Goal: Communication & Community: Answer question/provide support

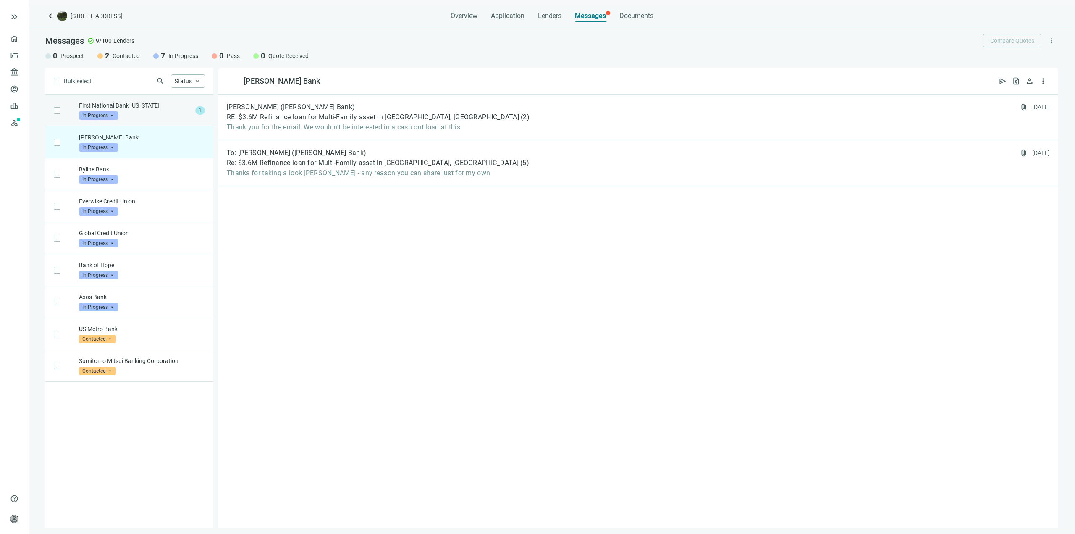
click at [148, 116] on div "First National Bank Alaska In Progress arrow_drop_down" at bounding box center [135, 110] width 113 height 18
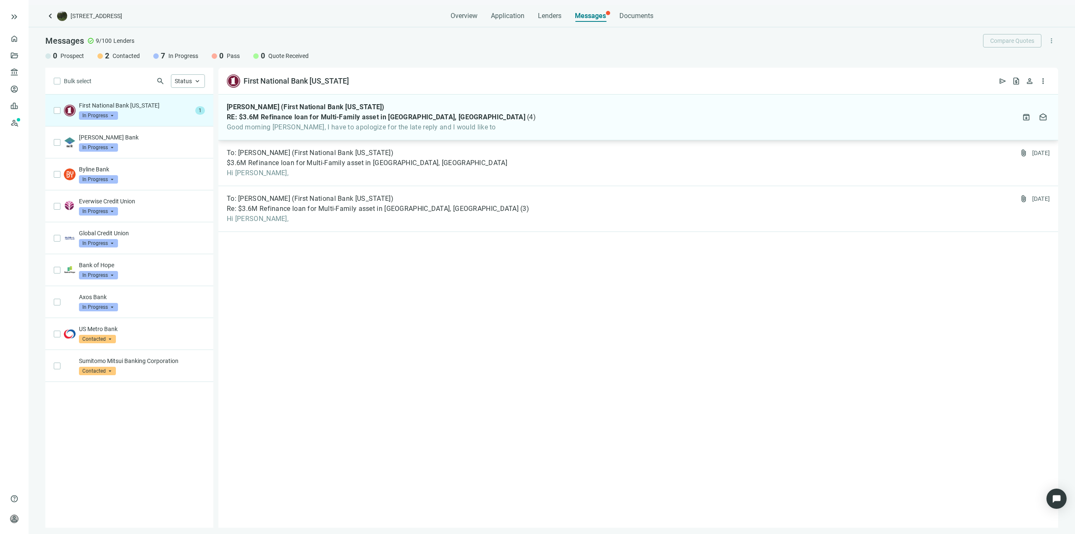
click at [421, 131] on span "Good morning [PERSON_NAME], I have to apologize for the late reply and I would …" at bounding box center [381, 127] width 309 height 8
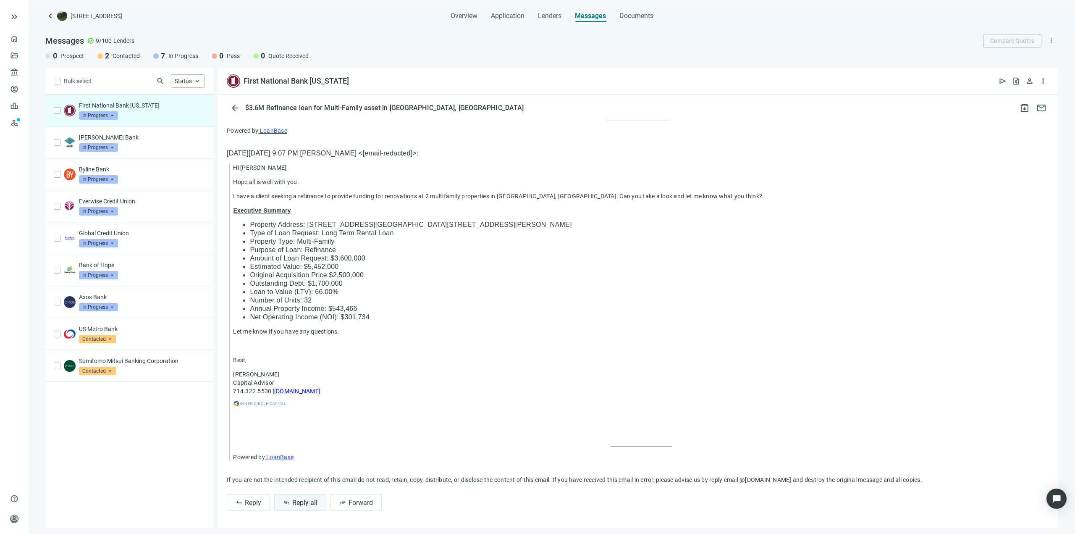
click at [302, 501] on span "Reply all" at bounding box center [304, 503] width 25 height 8
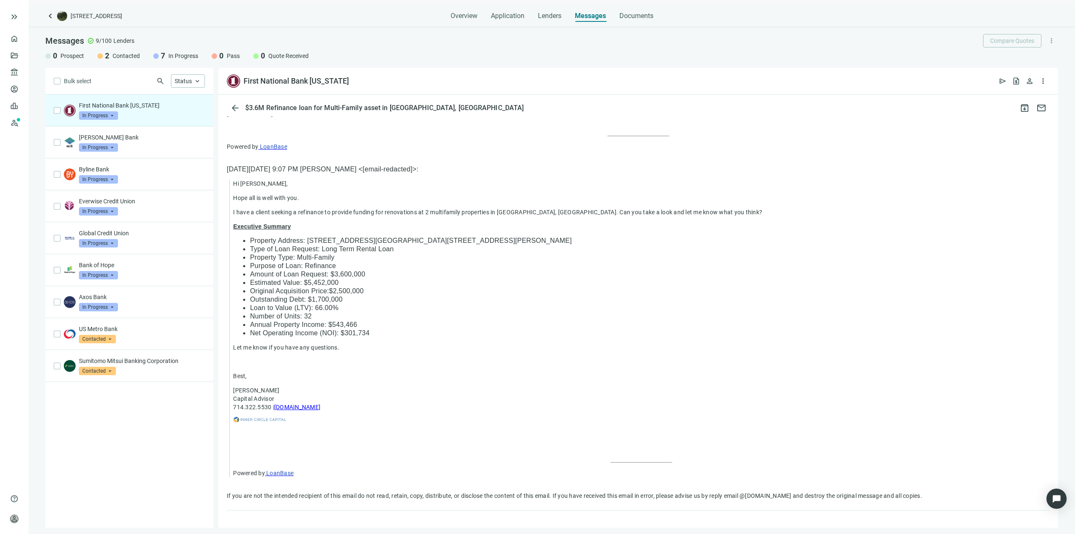
scroll to position [456, 0]
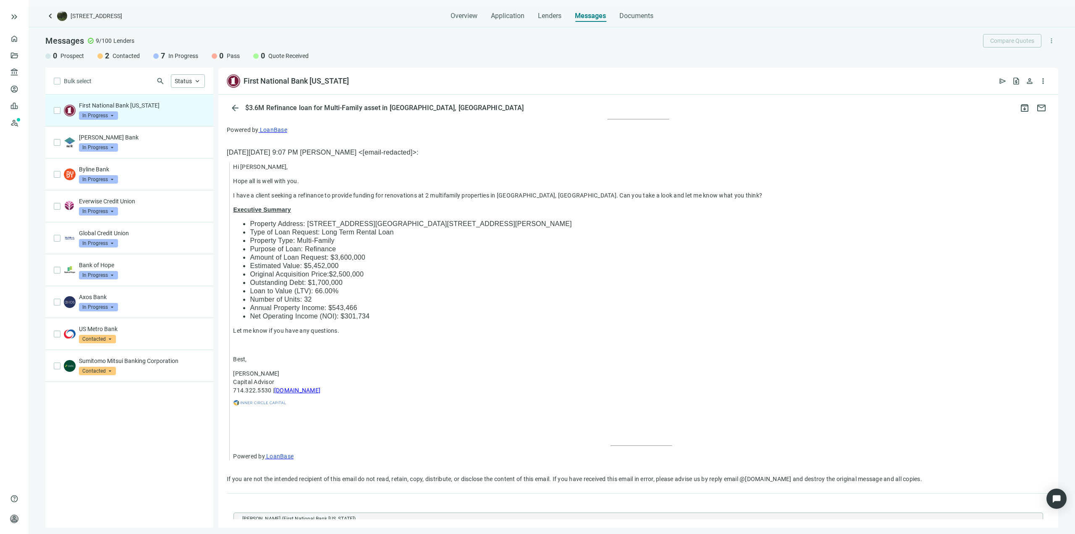
type textarea "**********"
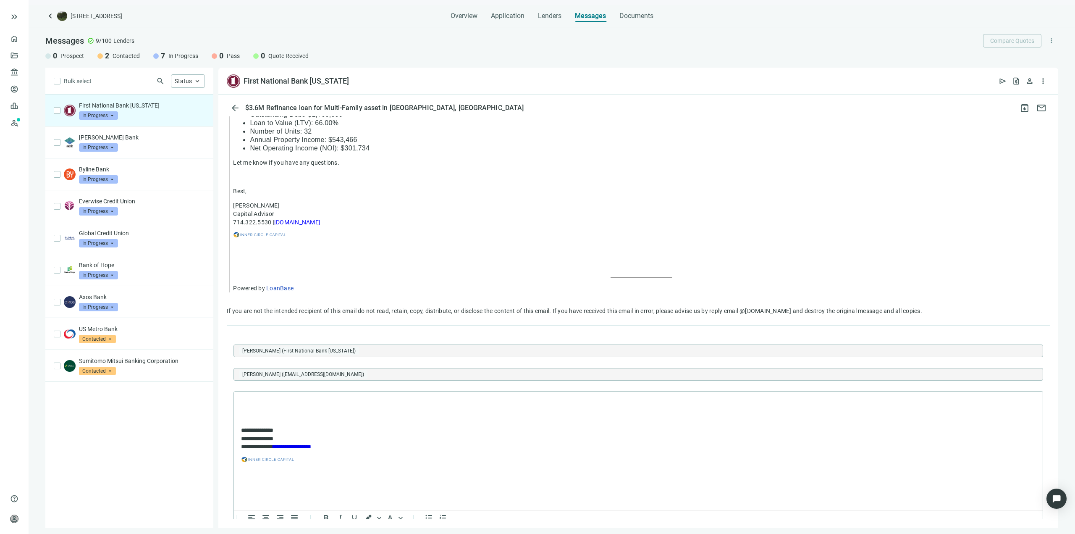
scroll to position [0, 0]
click at [336, 406] on body "**********" at bounding box center [639, 434] width 796 height 72
click at [362, 399] on p "Rich Text Area. Press ALT-0 for help." at bounding box center [638, 402] width 795 height 8
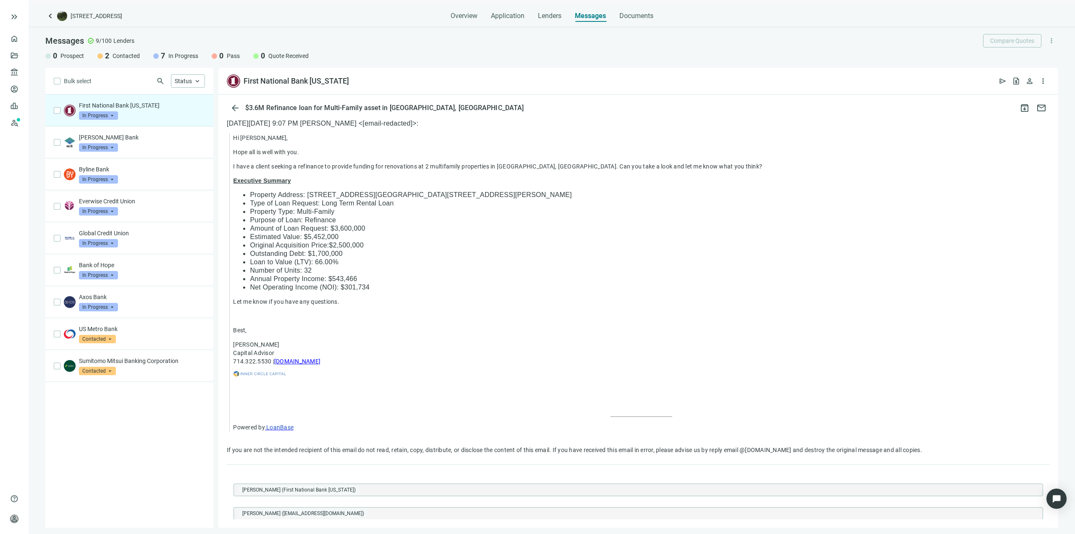
scroll to position [688, 0]
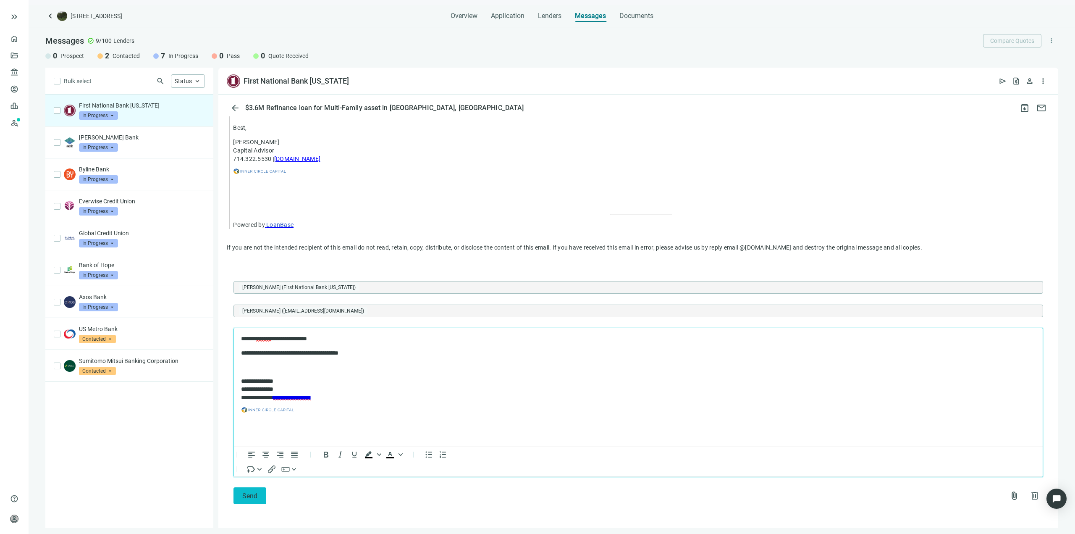
click at [247, 502] on button "Send" at bounding box center [250, 495] width 33 height 17
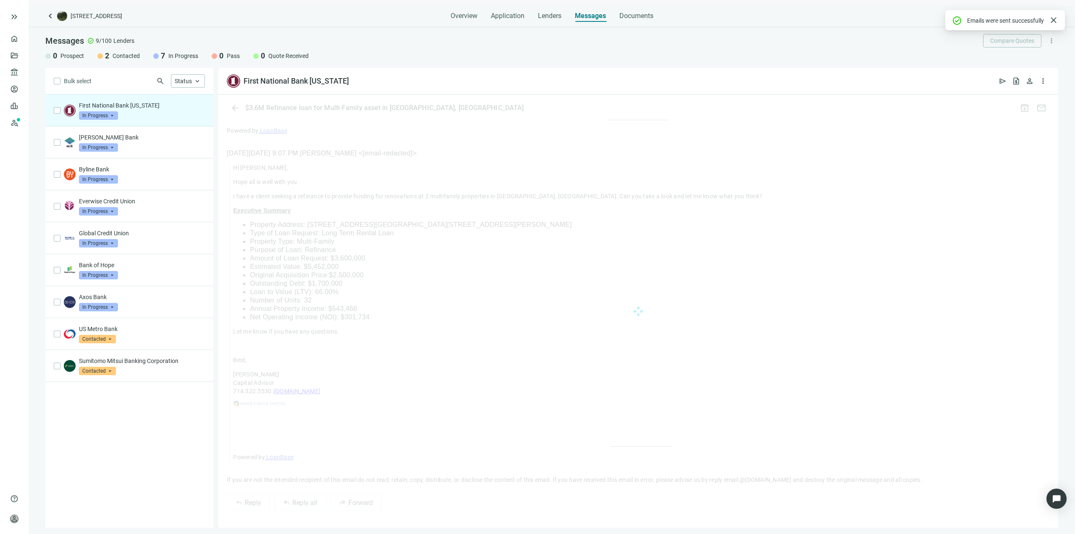
scroll to position [661, 0]
